Goal: Information Seeking & Learning: Learn about a topic

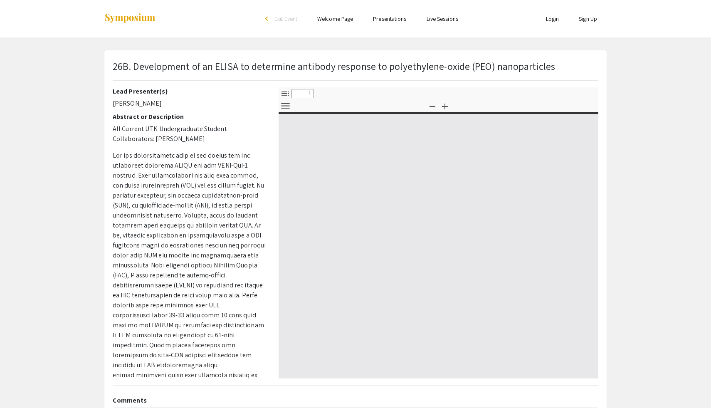
select select "custom"
type input "0"
select select "custom"
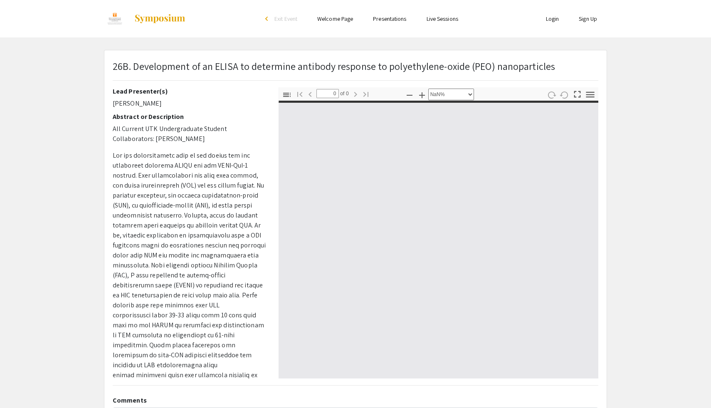
type input "1"
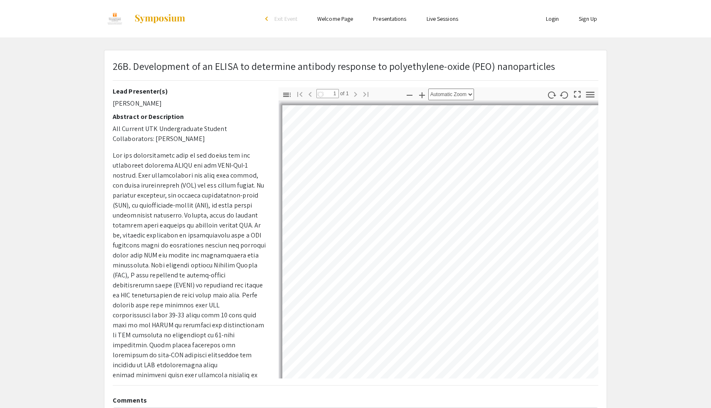
select select "auto"
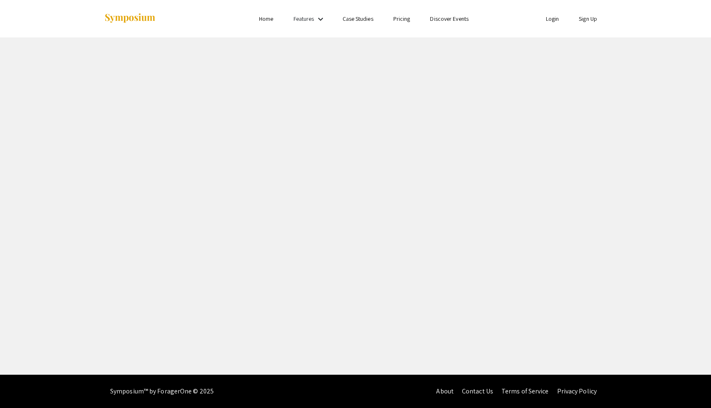
select select "custom"
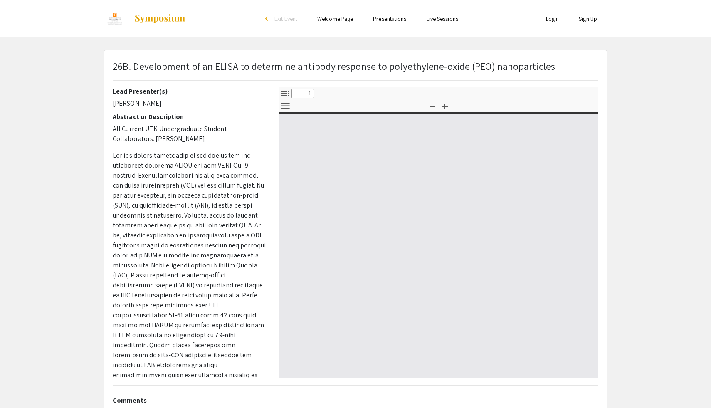
type input "0"
select select "custom"
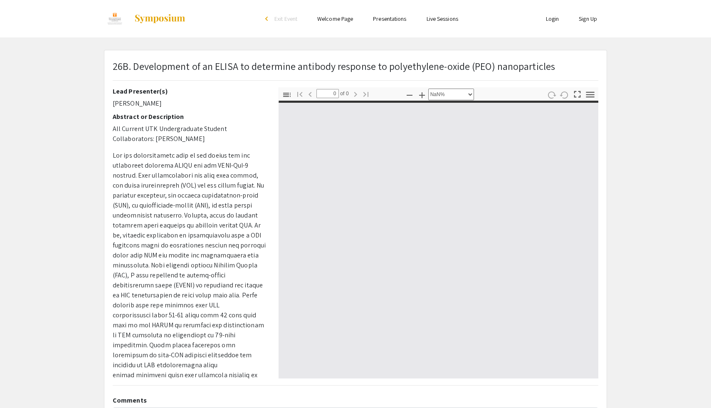
type input "1"
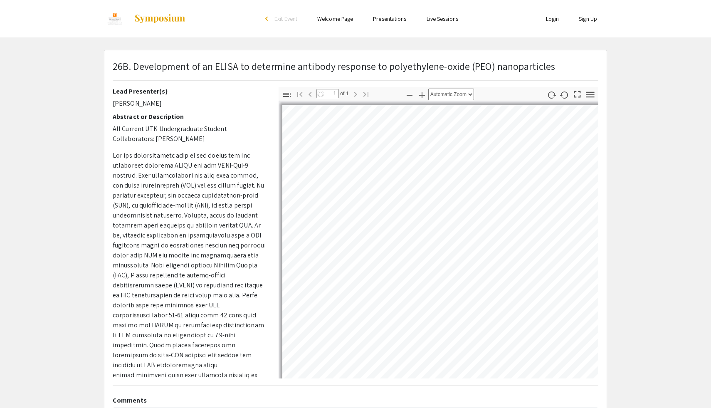
select select "auto"
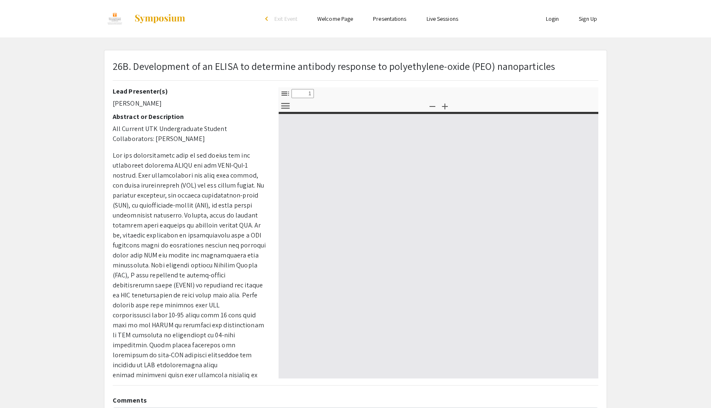
select select "custom"
type input "0"
select select "custom"
type input "1"
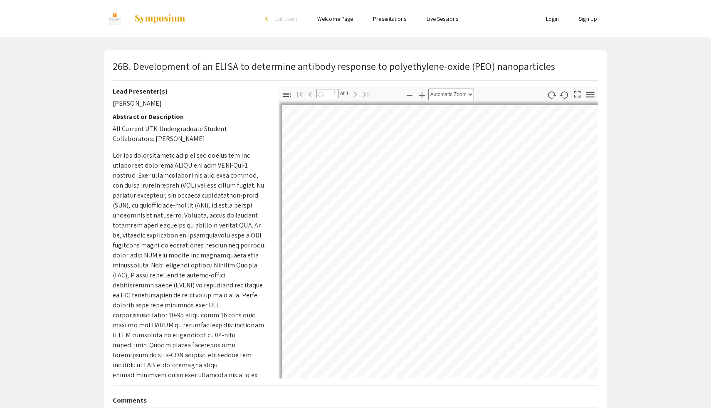
select select "auto"
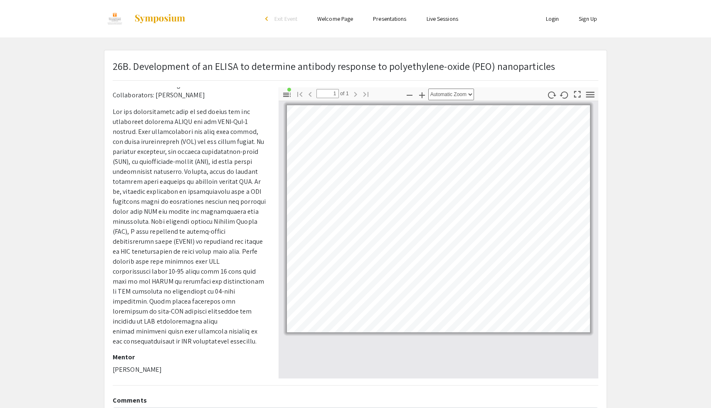
scroll to position [42, 0]
